Goal: Information Seeking & Learning: Learn about a topic

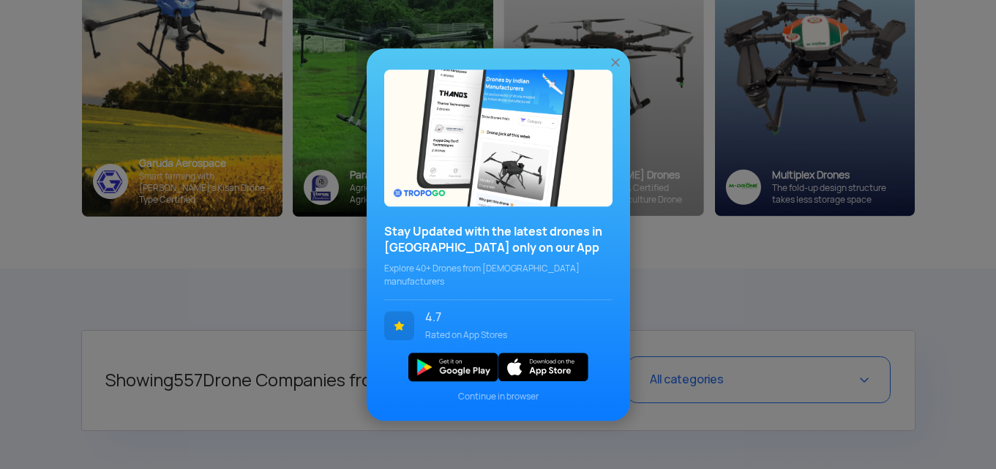
scroll to position [366, 0]
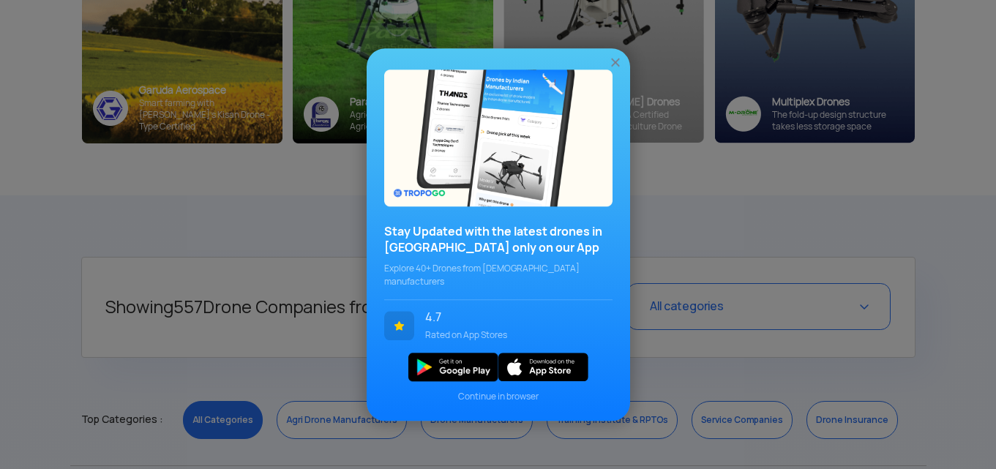
click at [612, 65] on img at bounding box center [615, 62] width 15 height 15
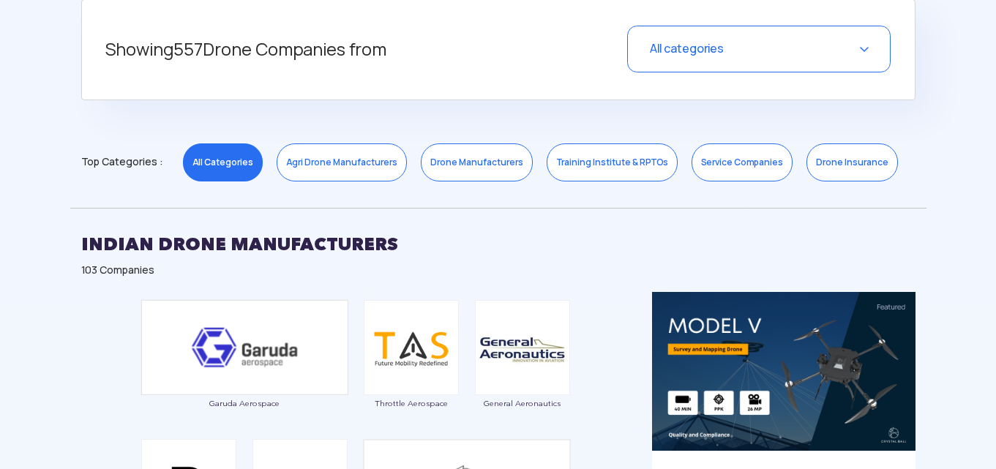
scroll to position [732, 0]
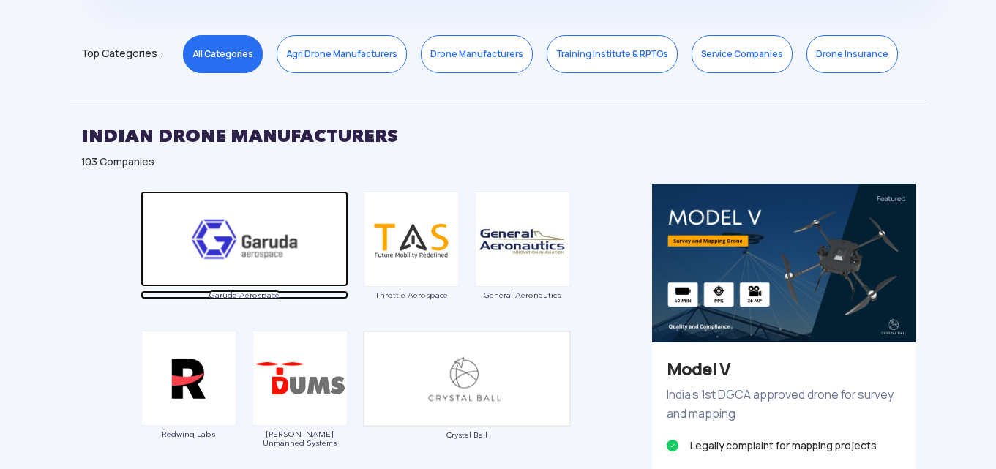
click at [297, 243] on img at bounding box center [244, 239] width 208 height 96
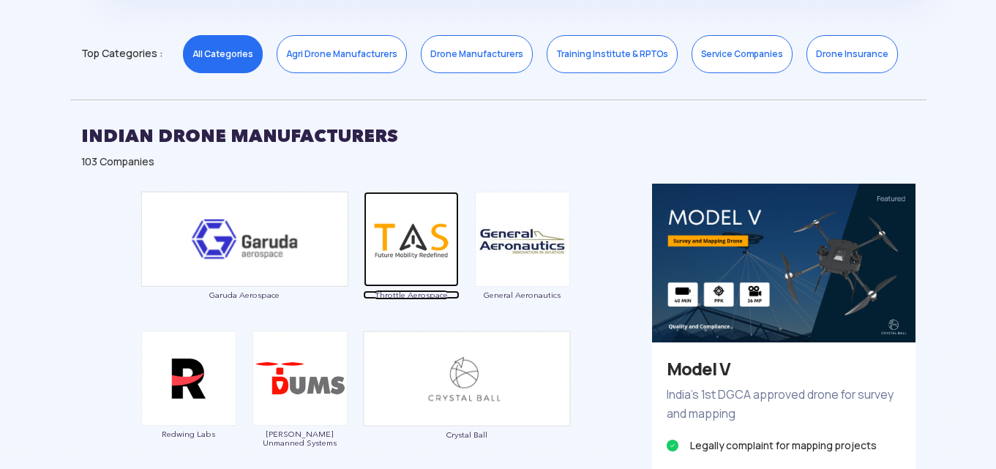
click at [422, 241] on img at bounding box center [411, 239] width 95 height 95
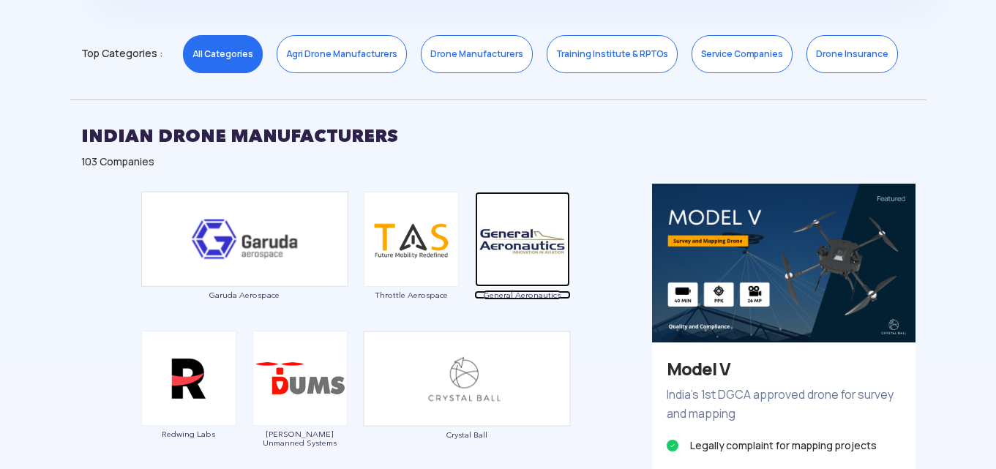
click at [537, 237] on img at bounding box center [522, 239] width 95 height 95
click at [552, 232] on img at bounding box center [522, 239] width 95 height 95
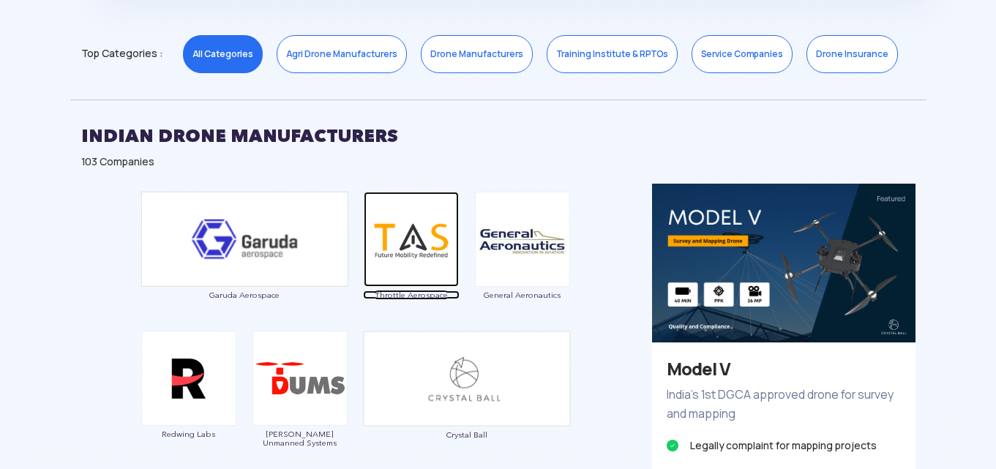
click at [413, 240] on img at bounding box center [411, 239] width 95 height 95
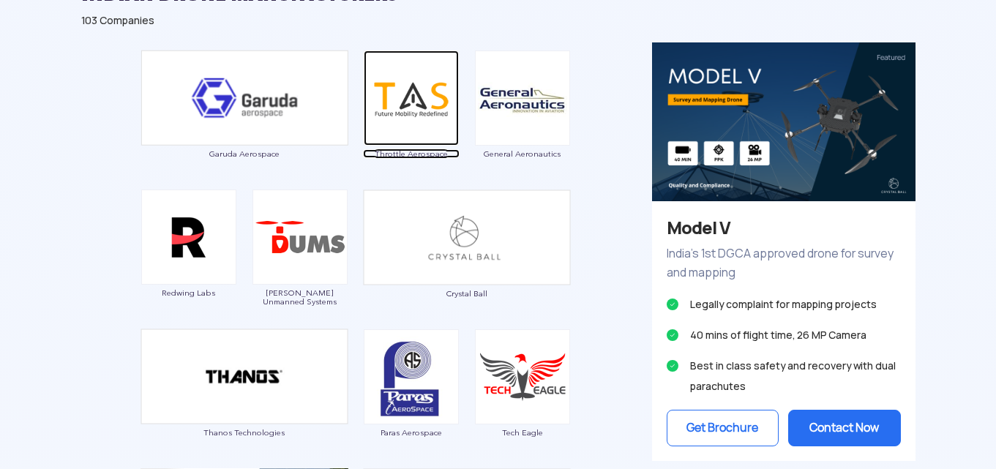
scroll to position [878, 0]
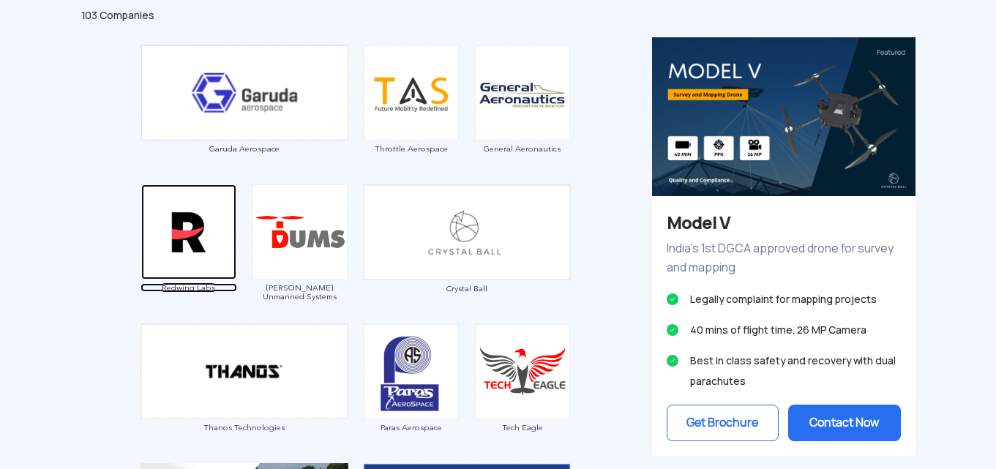
click at [189, 249] on img at bounding box center [188, 231] width 95 height 95
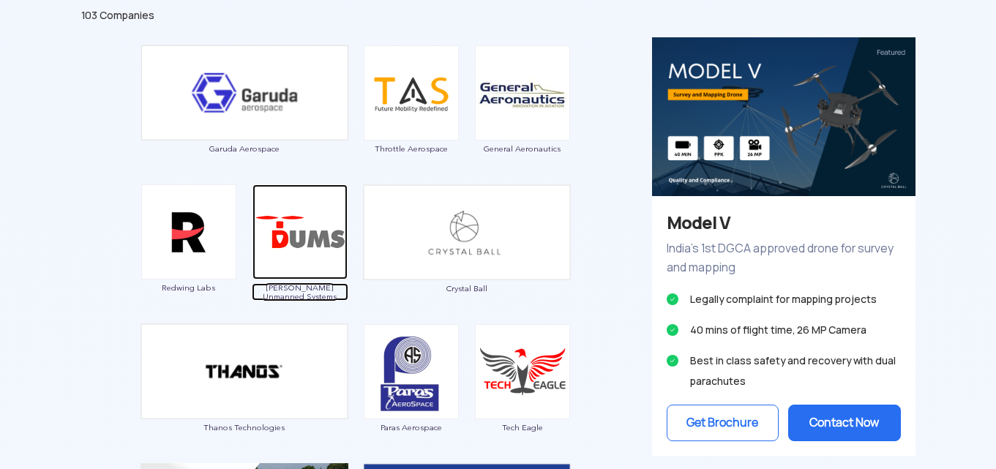
click at [320, 255] on img at bounding box center [299, 231] width 95 height 95
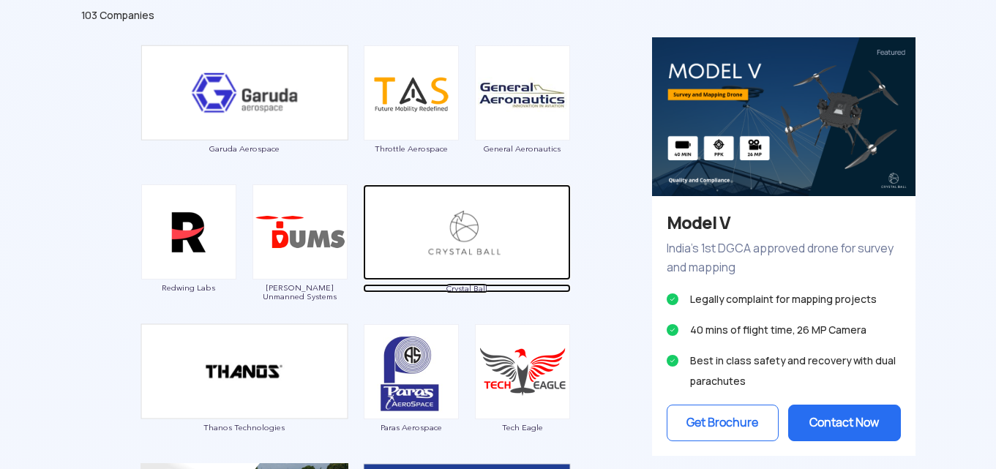
click at [462, 232] on img at bounding box center [467, 232] width 208 height 96
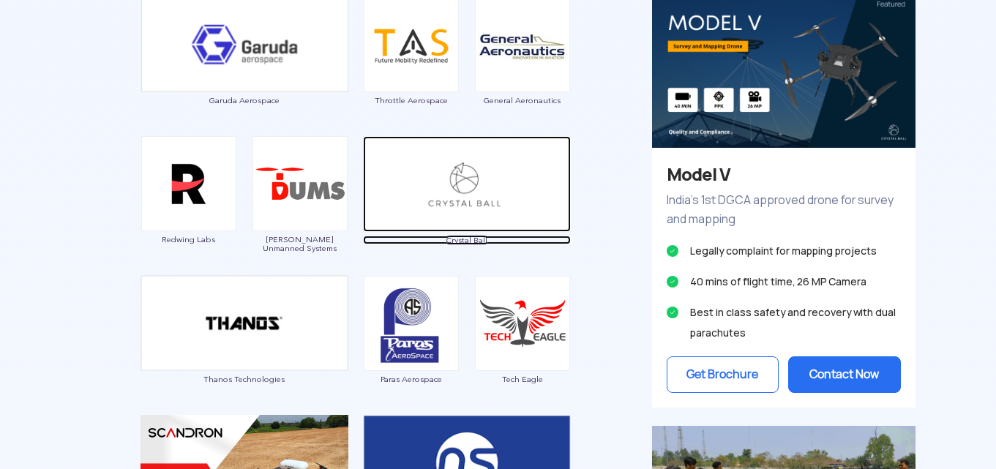
scroll to position [1024, 0]
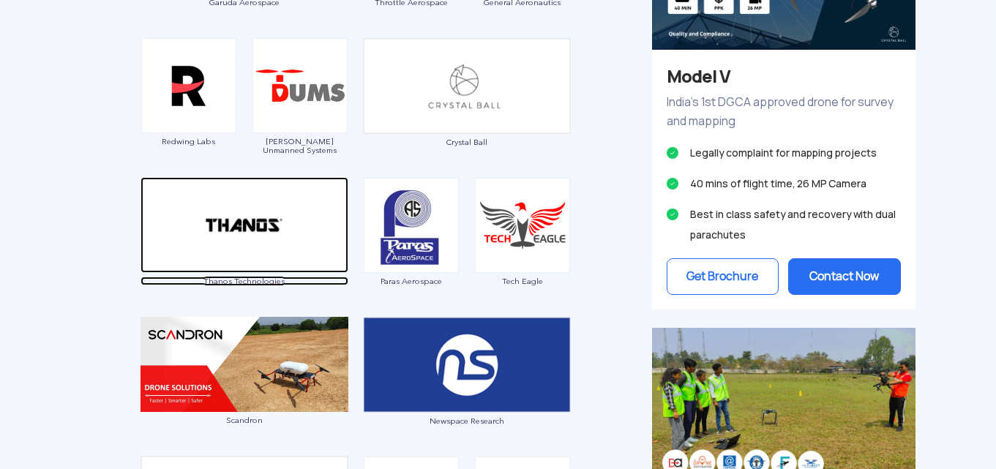
click at [271, 245] on img at bounding box center [244, 225] width 208 height 96
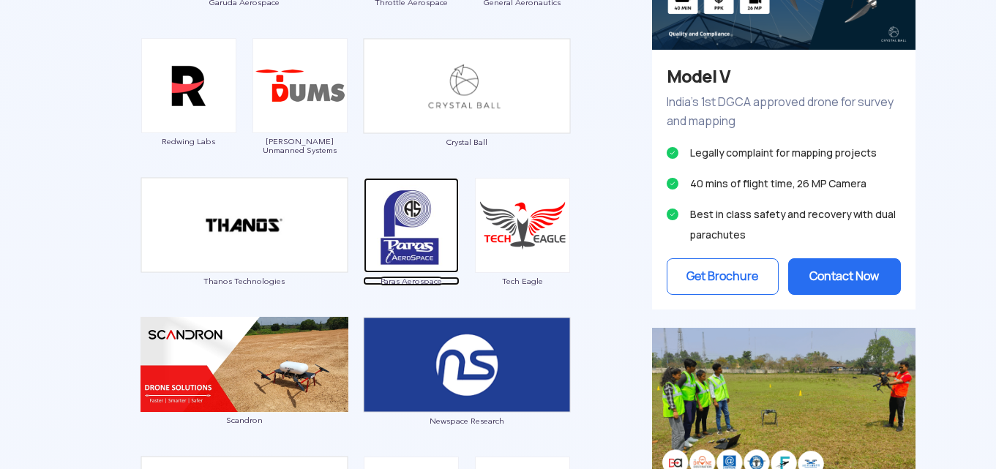
click at [387, 237] on img at bounding box center [411, 225] width 95 height 95
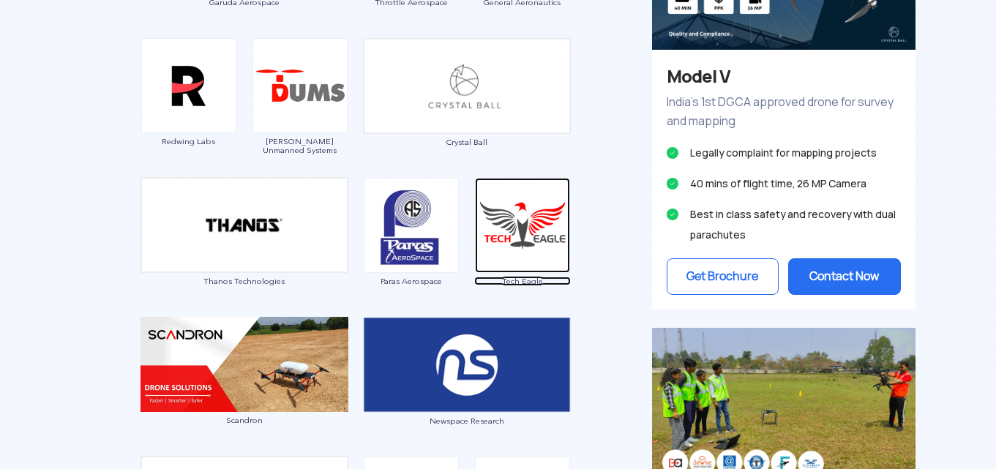
click at [518, 253] on img at bounding box center [522, 225] width 95 height 95
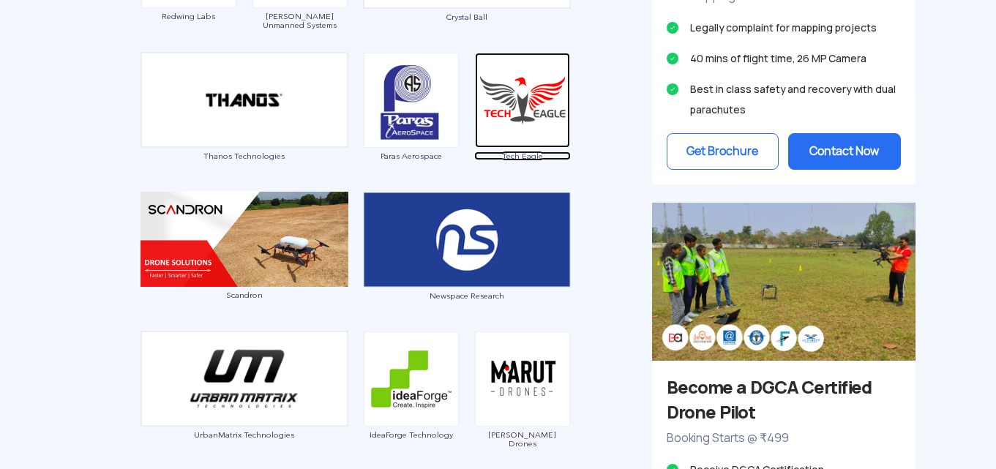
scroll to position [1171, 0]
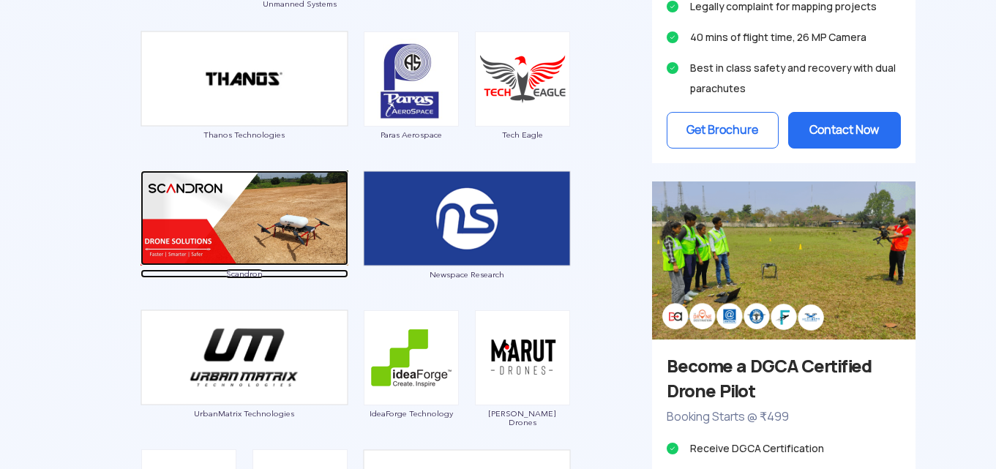
click at [279, 230] on img at bounding box center [244, 217] width 208 height 95
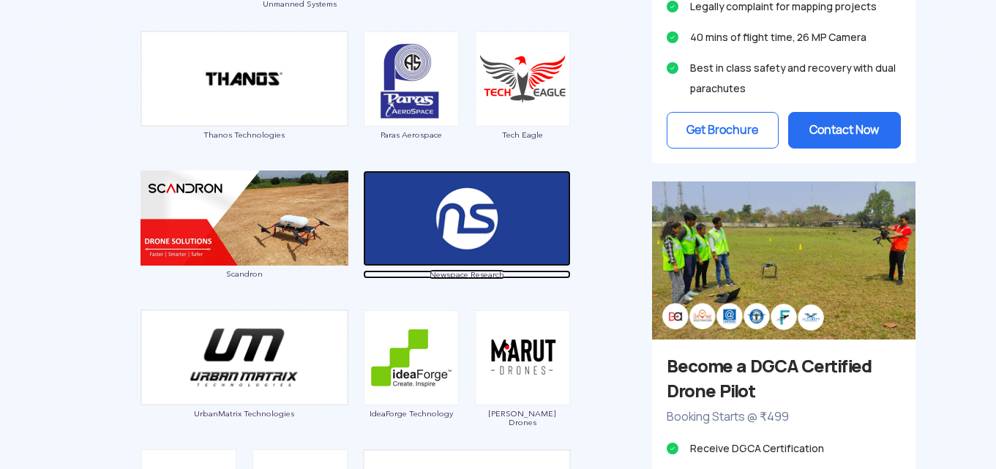
click at [528, 213] on img at bounding box center [467, 218] width 208 height 96
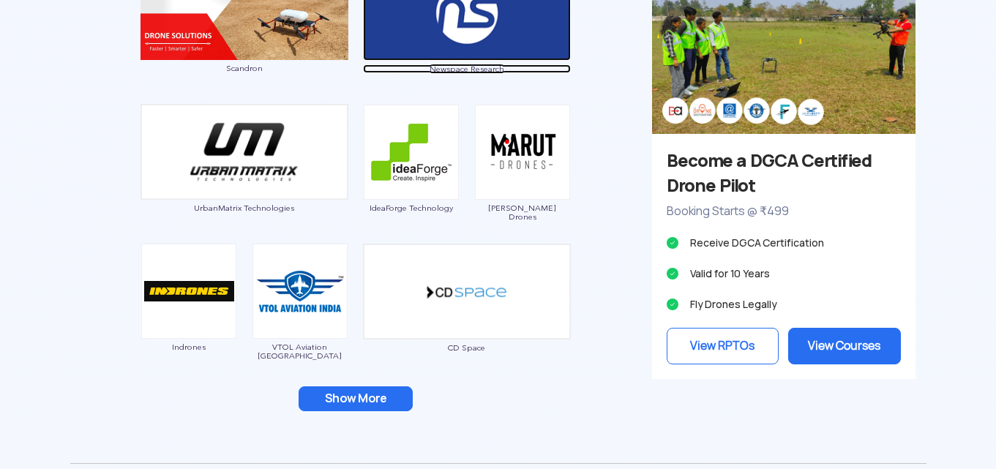
scroll to position [1390, 0]
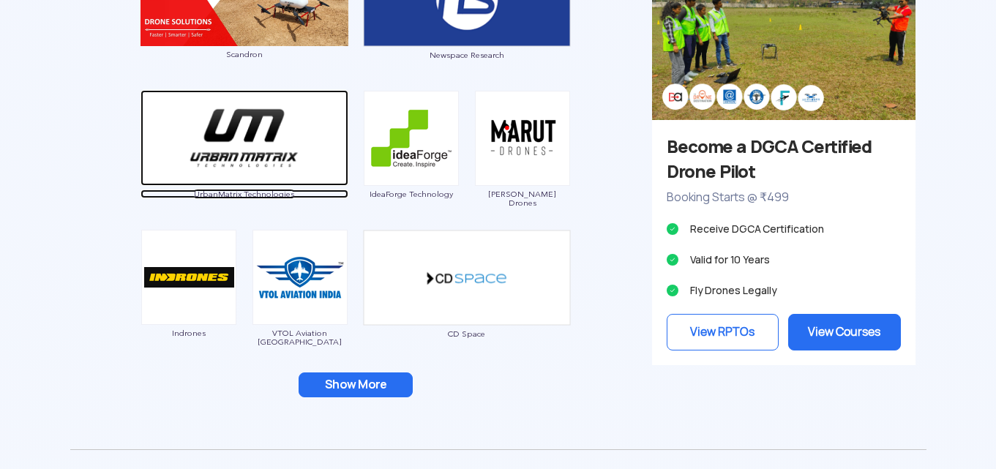
click at [239, 151] on img at bounding box center [244, 138] width 208 height 96
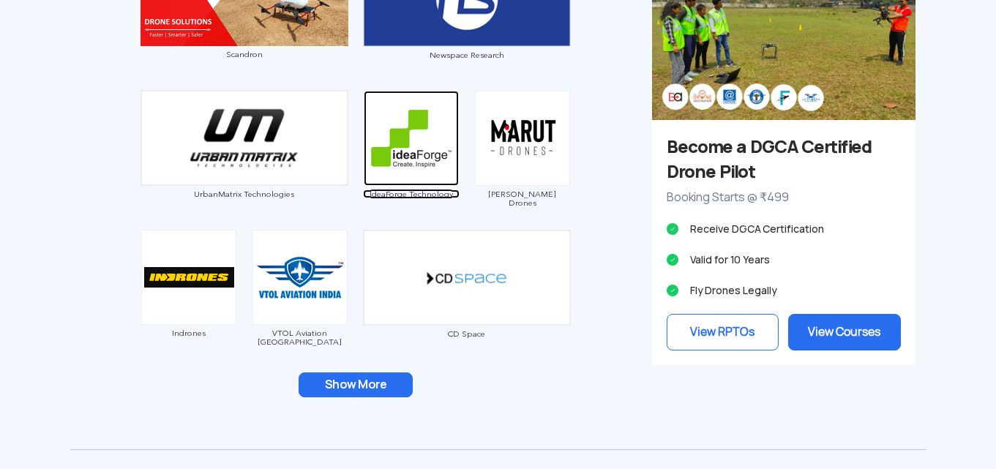
click at [405, 151] on img at bounding box center [411, 138] width 95 height 95
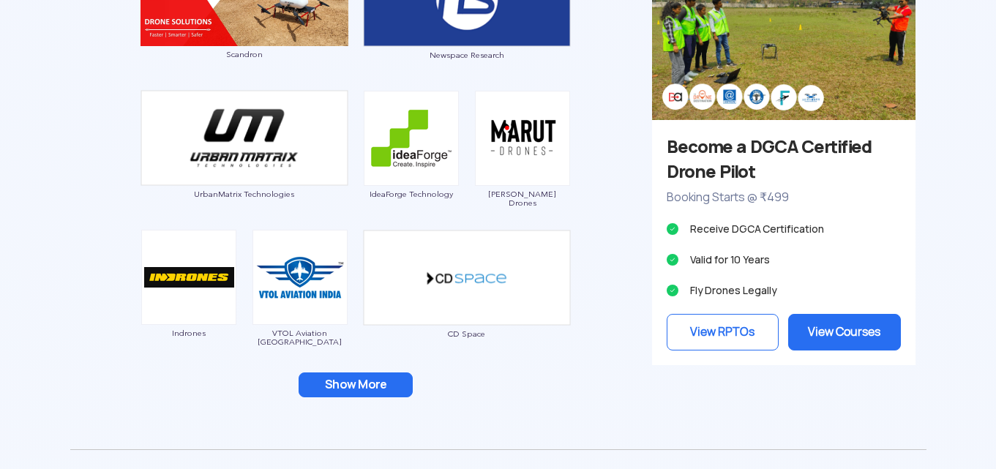
click at [500, 162] on img at bounding box center [522, 138] width 95 height 95
click at [519, 149] on img at bounding box center [522, 138] width 95 height 95
click at [525, 135] on img at bounding box center [522, 138] width 95 height 95
click at [200, 273] on img at bounding box center [188, 277] width 95 height 95
click at [281, 293] on img at bounding box center [299, 277] width 95 height 95
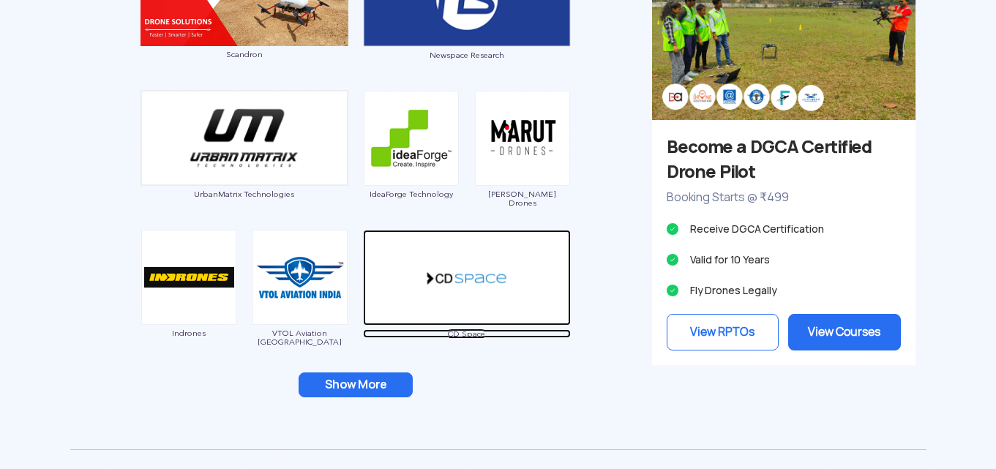
click at [460, 301] on img at bounding box center [467, 278] width 208 height 96
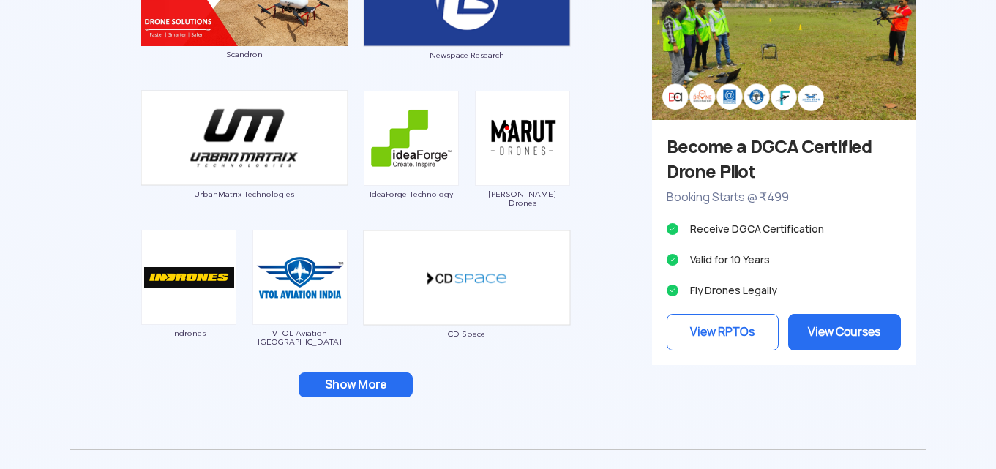
click at [354, 384] on button "Show More" at bounding box center [356, 384] width 114 height 25
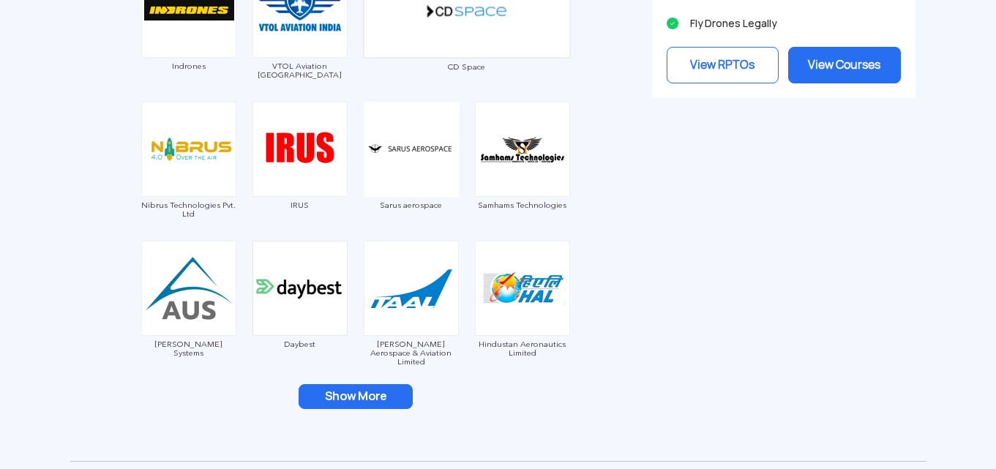
scroll to position [1683, 0]
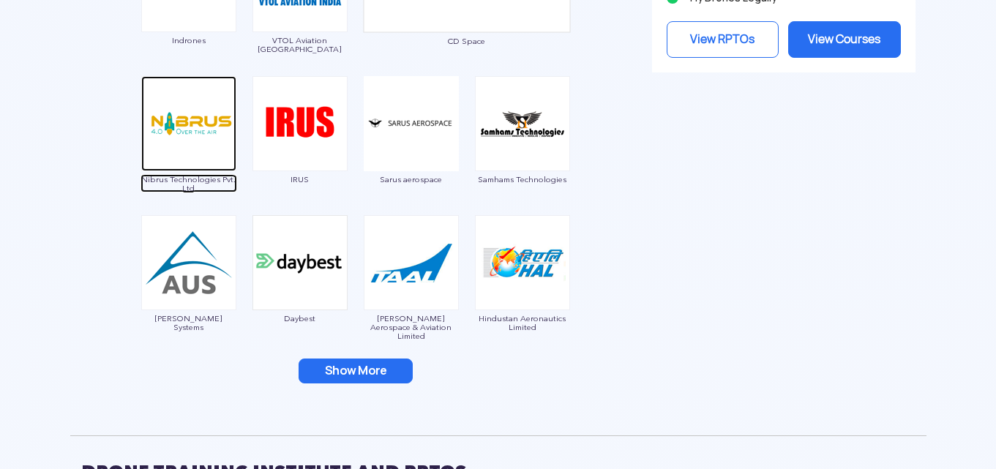
click at [211, 127] on img at bounding box center [188, 123] width 95 height 95
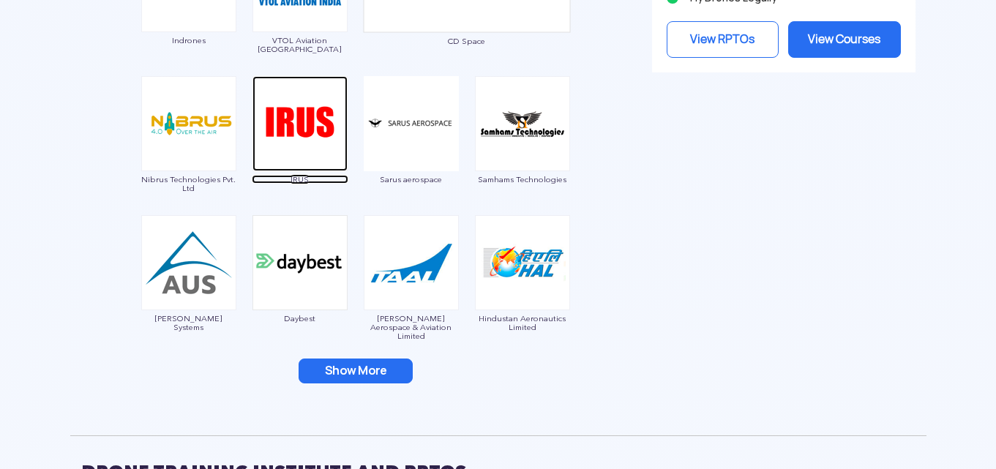
click at [303, 134] on img at bounding box center [299, 123] width 95 height 95
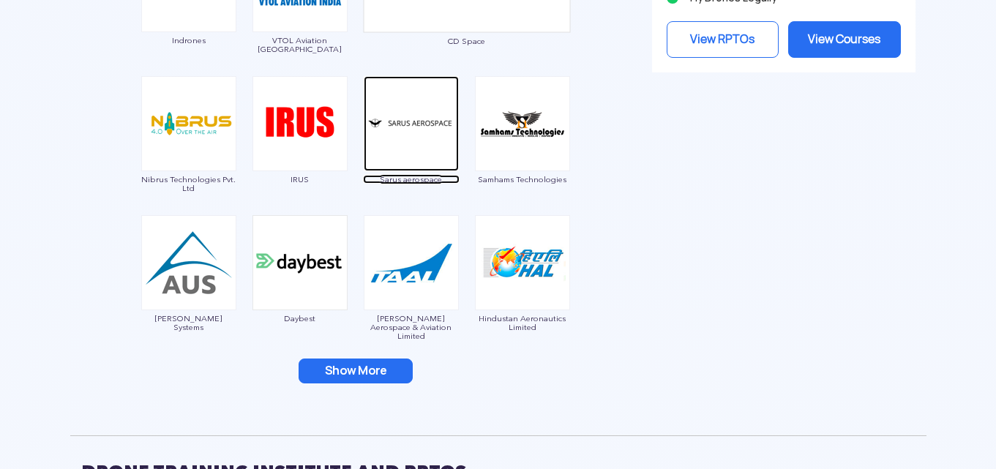
click at [398, 131] on img at bounding box center [411, 123] width 95 height 95
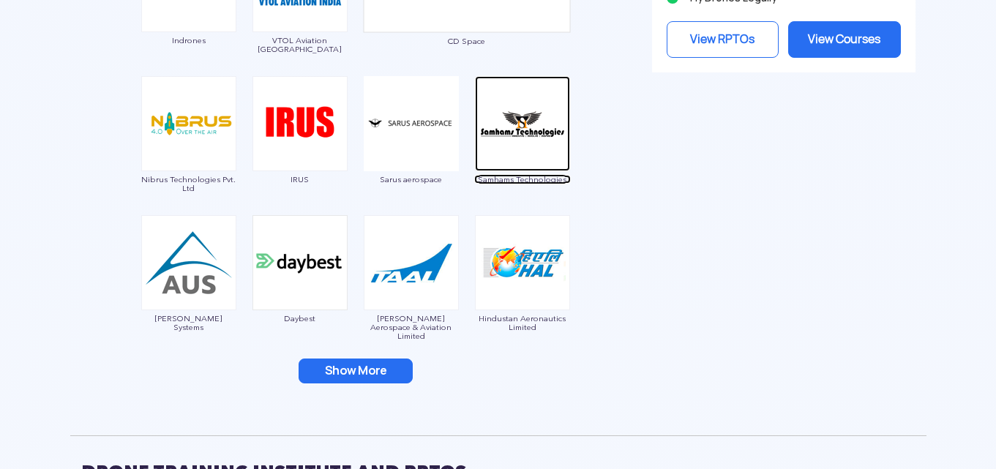
click at [503, 140] on img at bounding box center [522, 123] width 95 height 95
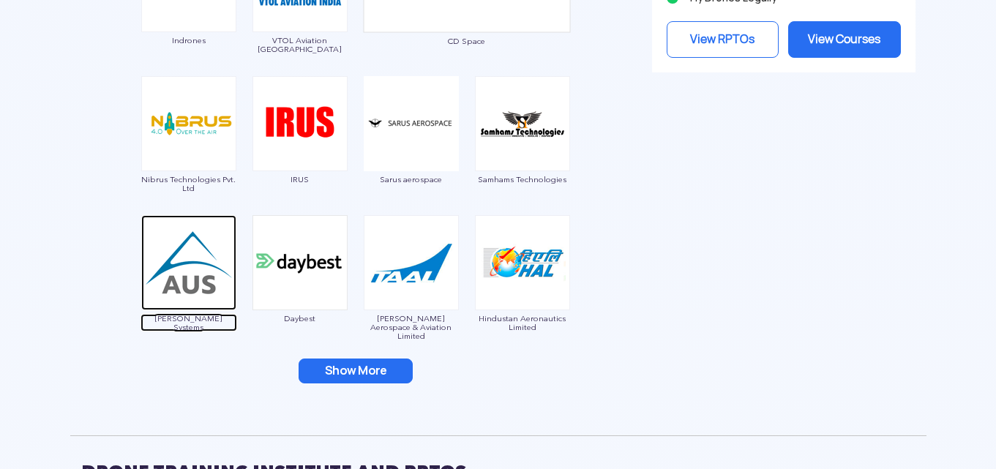
click at [208, 274] on img at bounding box center [188, 262] width 95 height 95
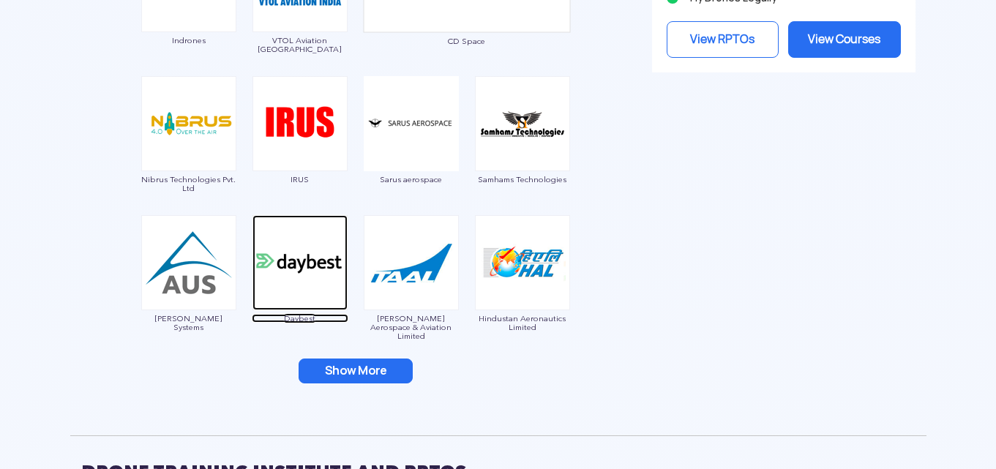
click at [302, 275] on img at bounding box center [299, 262] width 95 height 95
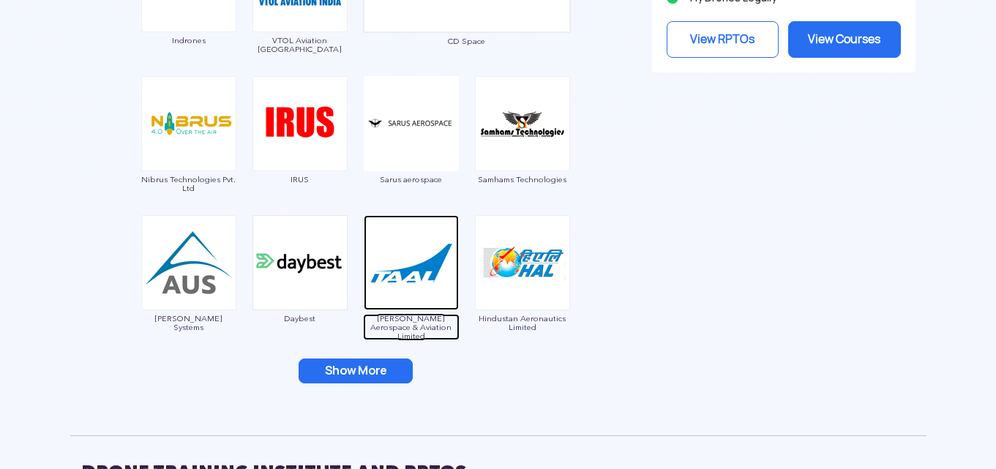
click at [441, 286] on img at bounding box center [411, 262] width 95 height 95
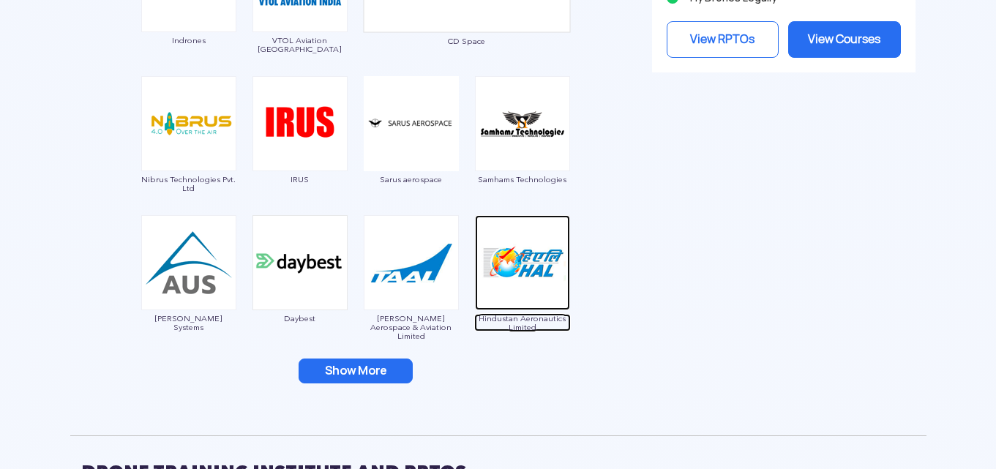
click at [541, 264] on img at bounding box center [522, 262] width 95 height 95
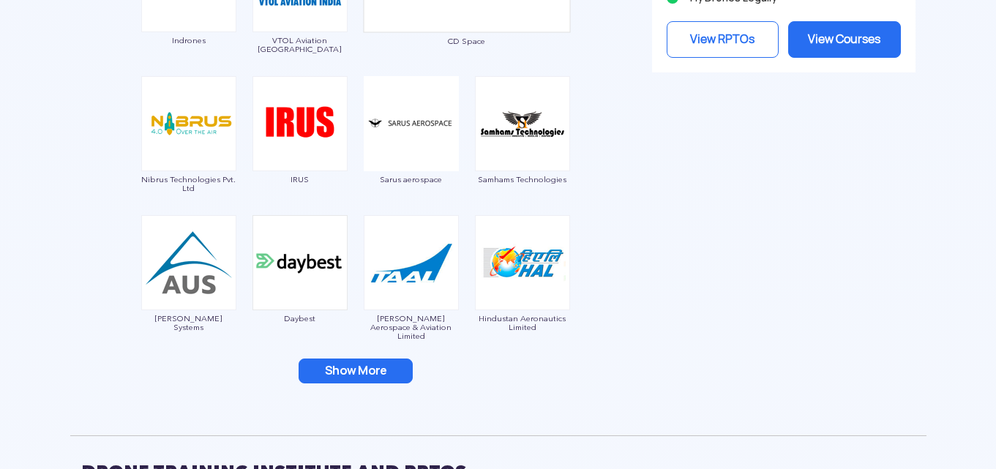
click at [391, 369] on button "Show More" at bounding box center [356, 371] width 114 height 25
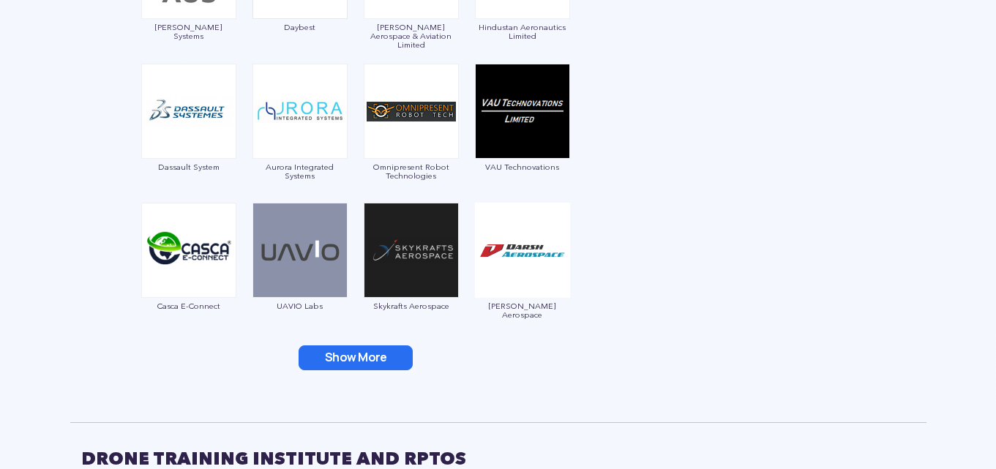
scroll to position [1975, 0]
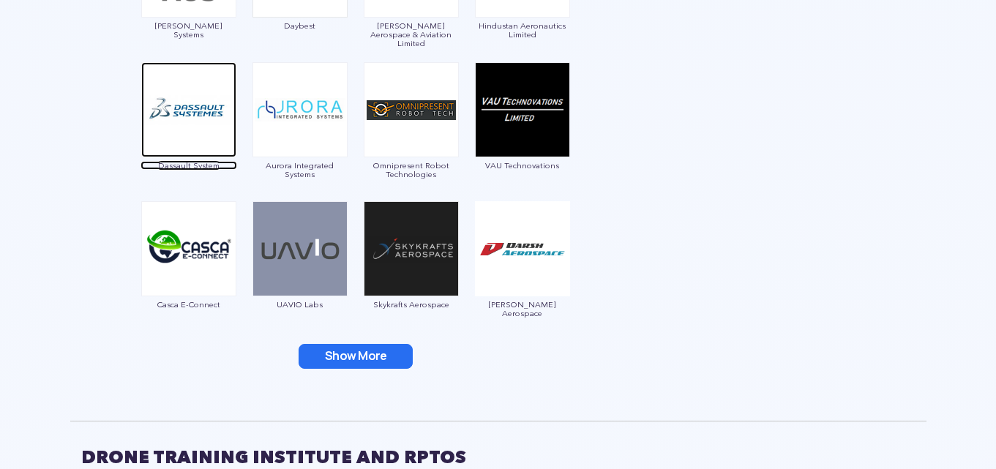
click at [167, 130] on img at bounding box center [188, 109] width 95 height 95
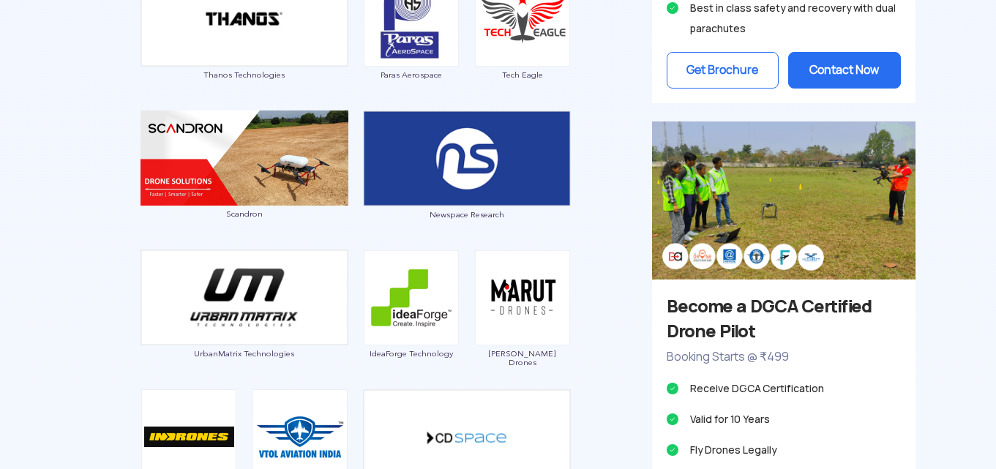
scroll to position [1390, 0]
